Goal: Task Accomplishment & Management: Use online tool/utility

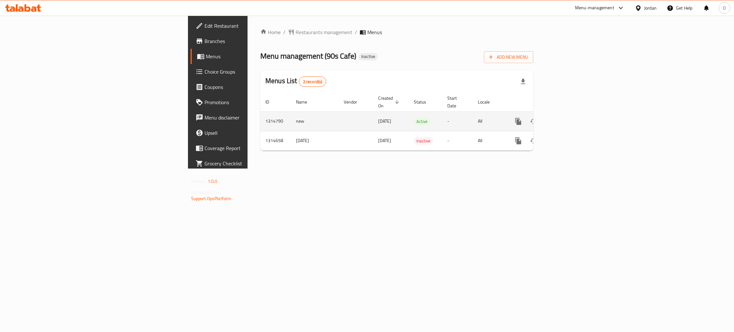
click at [572, 114] on link "enhanced table" at bounding box center [564, 121] width 15 height 15
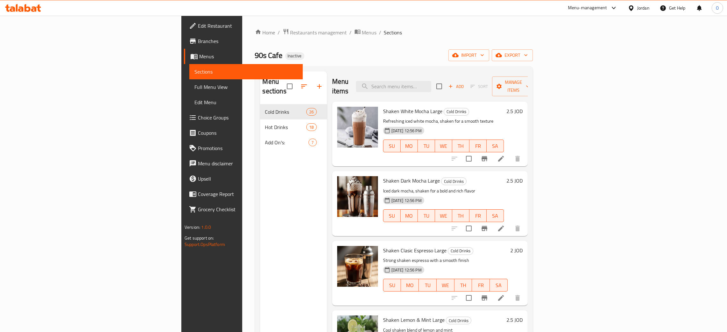
click at [443, 36] on ol "Home / Restaurants management / Menus / Sections" at bounding box center [394, 32] width 278 height 8
click at [447, 37] on div "Home / Restaurants management / Menus / Sections 90s Cafe Inactive import expor…" at bounding box center [394, 218] width 278 height 380
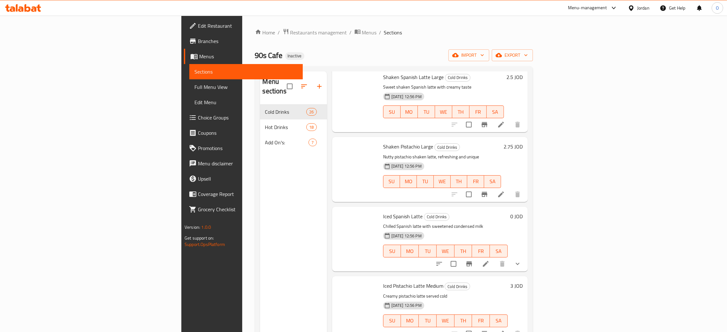
scroll to position [383, 0]
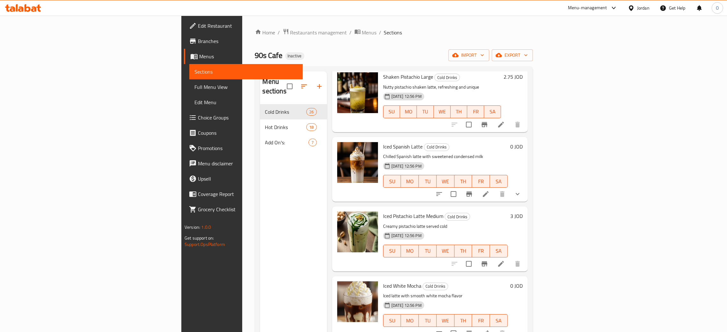
click at [194, 88] on span "Full Menu View" at bounding box center [245, 87] width 103 height 8
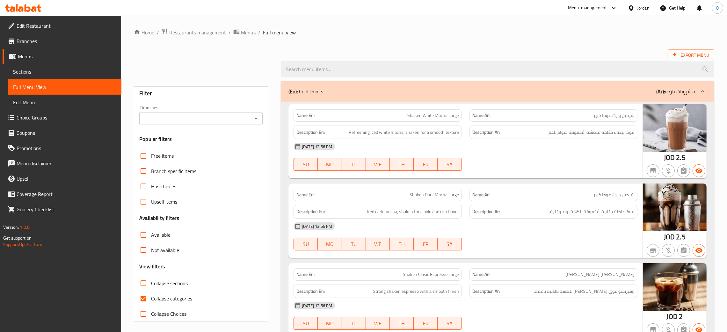
scroll to position [239, 0]
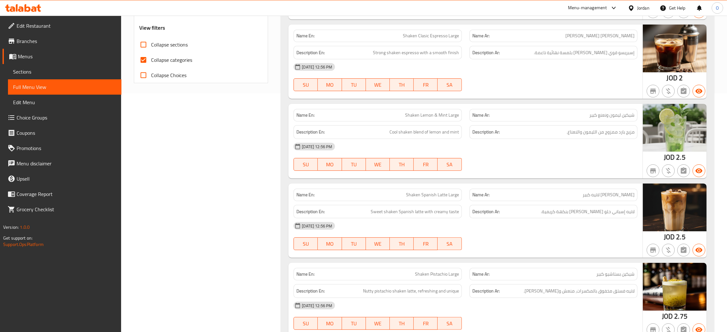
click at [142, 60] on input "Collapse categories" at bounding box center [143, 59] width 15 height 15
checkbox input "false"
click at [142, 45] on input "Collapse sections" at bounding box center [143, 44] width 15 height 15
checkbox input "true"
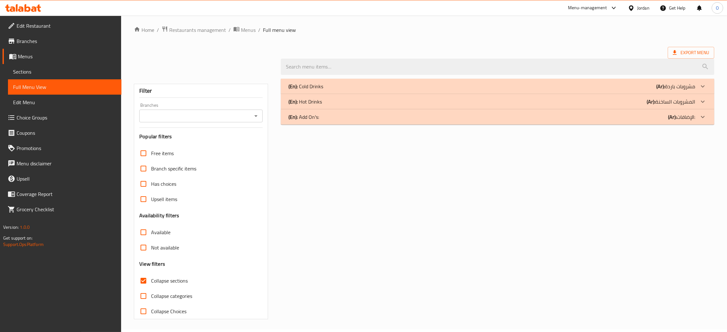
scroll to position [3, 0]
click at [660, 83] on b "(Ar):" at bounding box center [660, 87] width 9 height 10
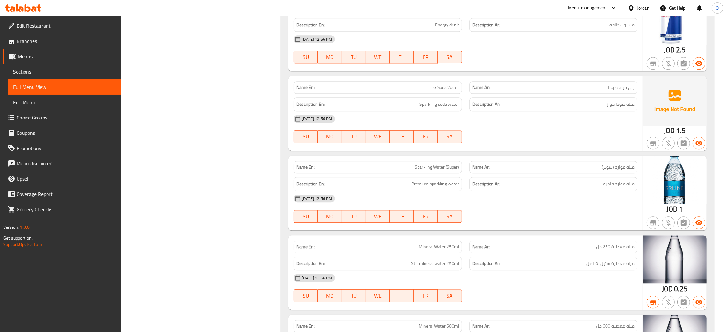
scroll to position [2390, 0]
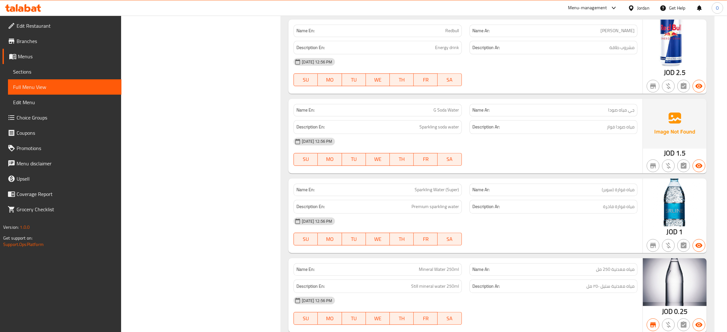
click at [445, 113] on span "G Soda Water" at bounding box center [447, 110] width 26 height 7
copy span "G Soda Water"
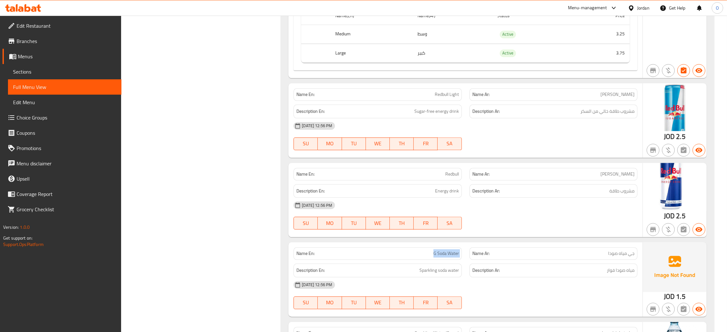
click at [32, 67] on link "Sections" at bounding box center [64, 71] width 113 height 15
